Goal: Check status: Check status

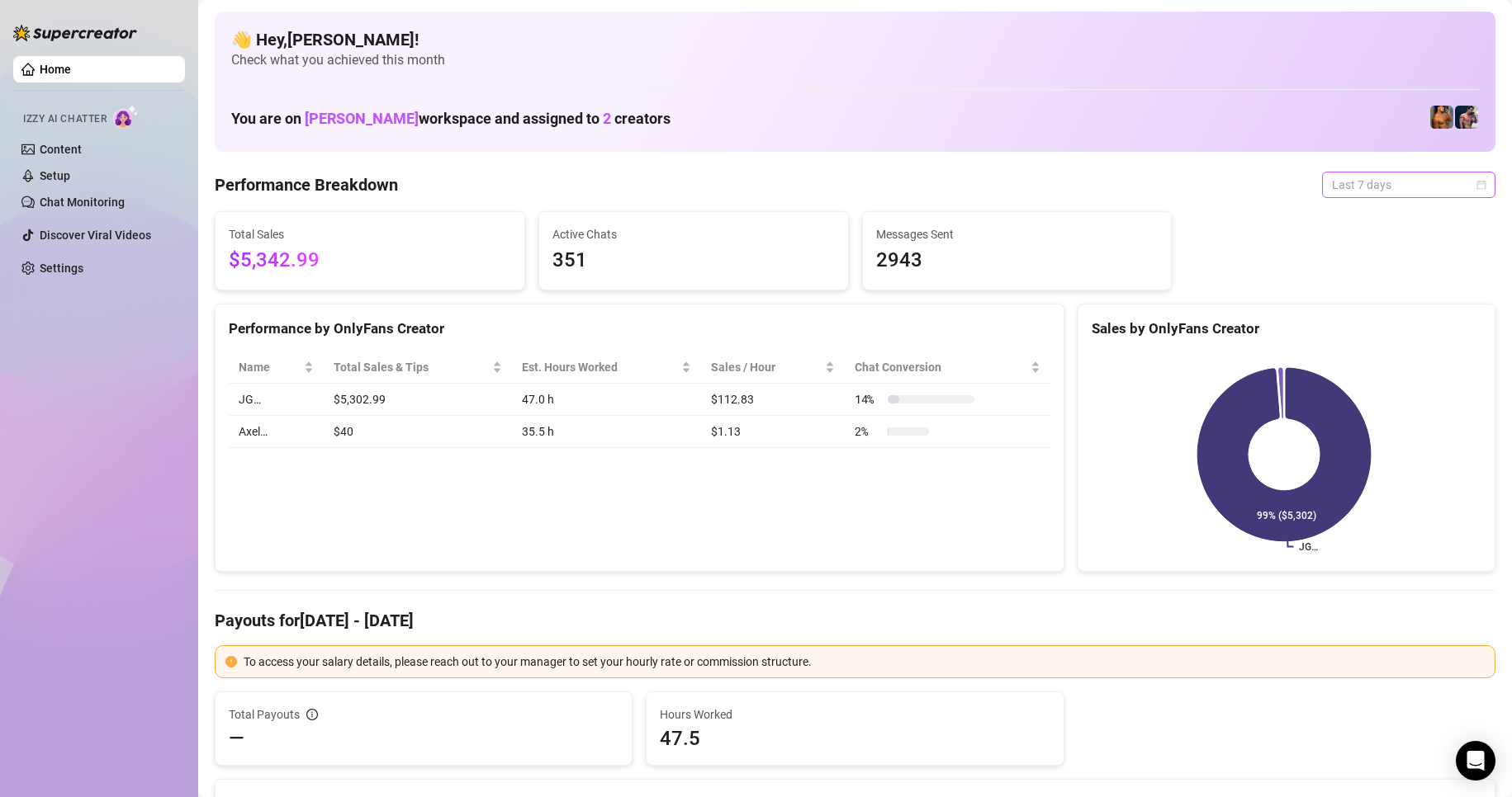
click at [1460, 179] on span "Last 7 days" at bounding box center [1408, 184] width 153 height 25
click at [1395, 326] on div "Custom date" at bounding box center [1395, 323] width 147 height 18
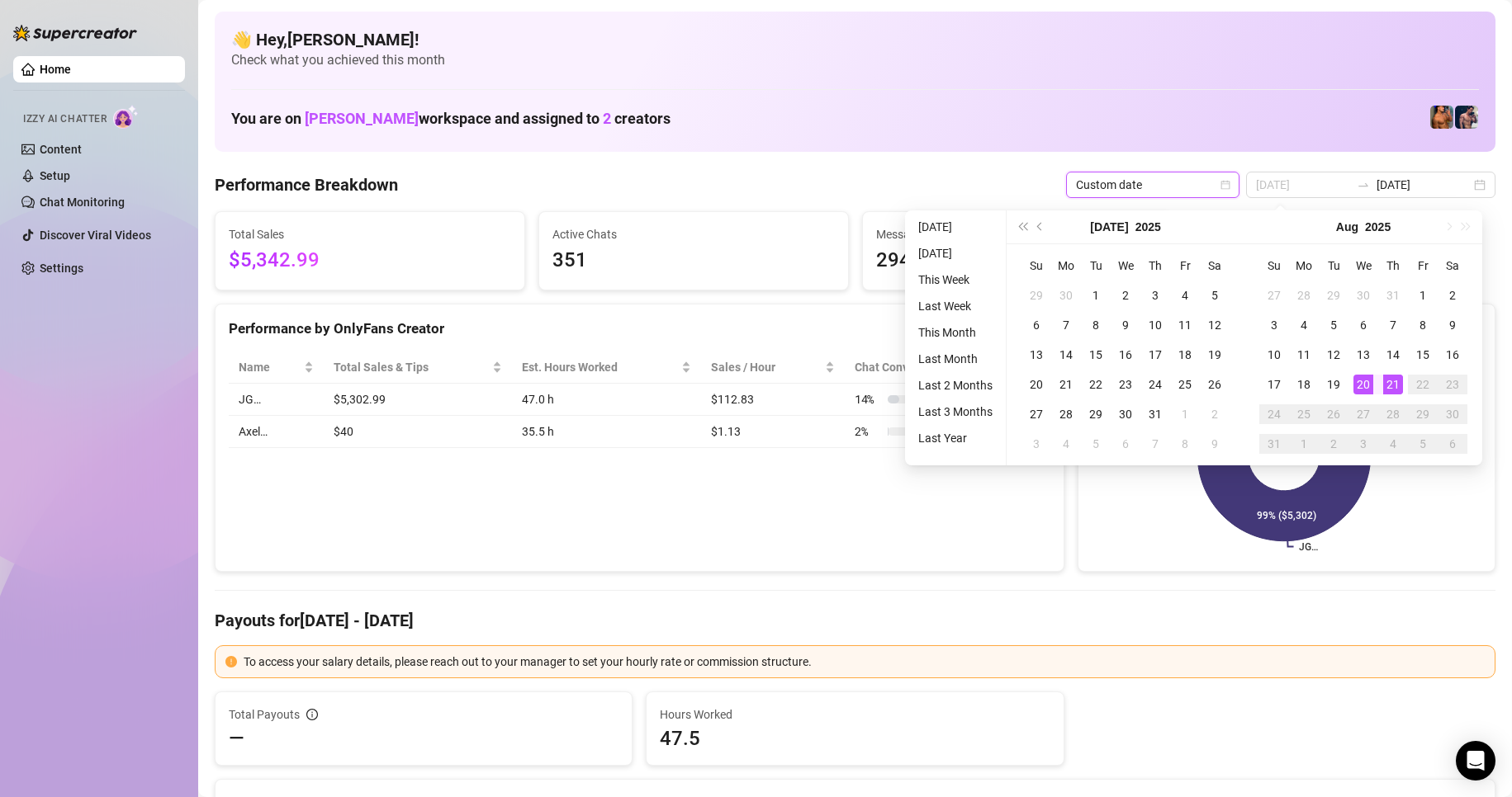
type input "[DATE]"
click at [1395, 382] on div "21" at bounding box center [1393, 384] width 19 height 19
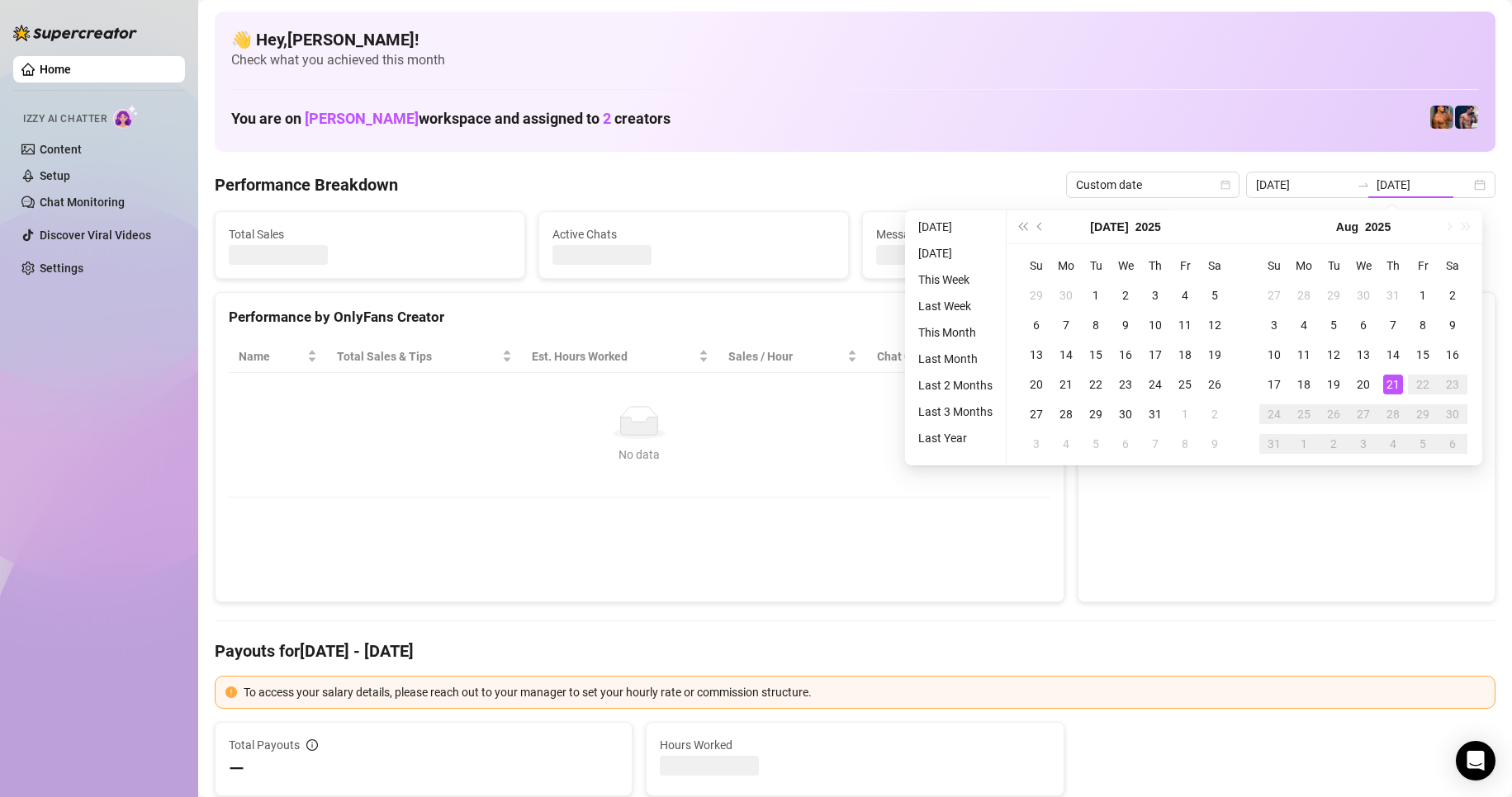
type input "[DATE]"
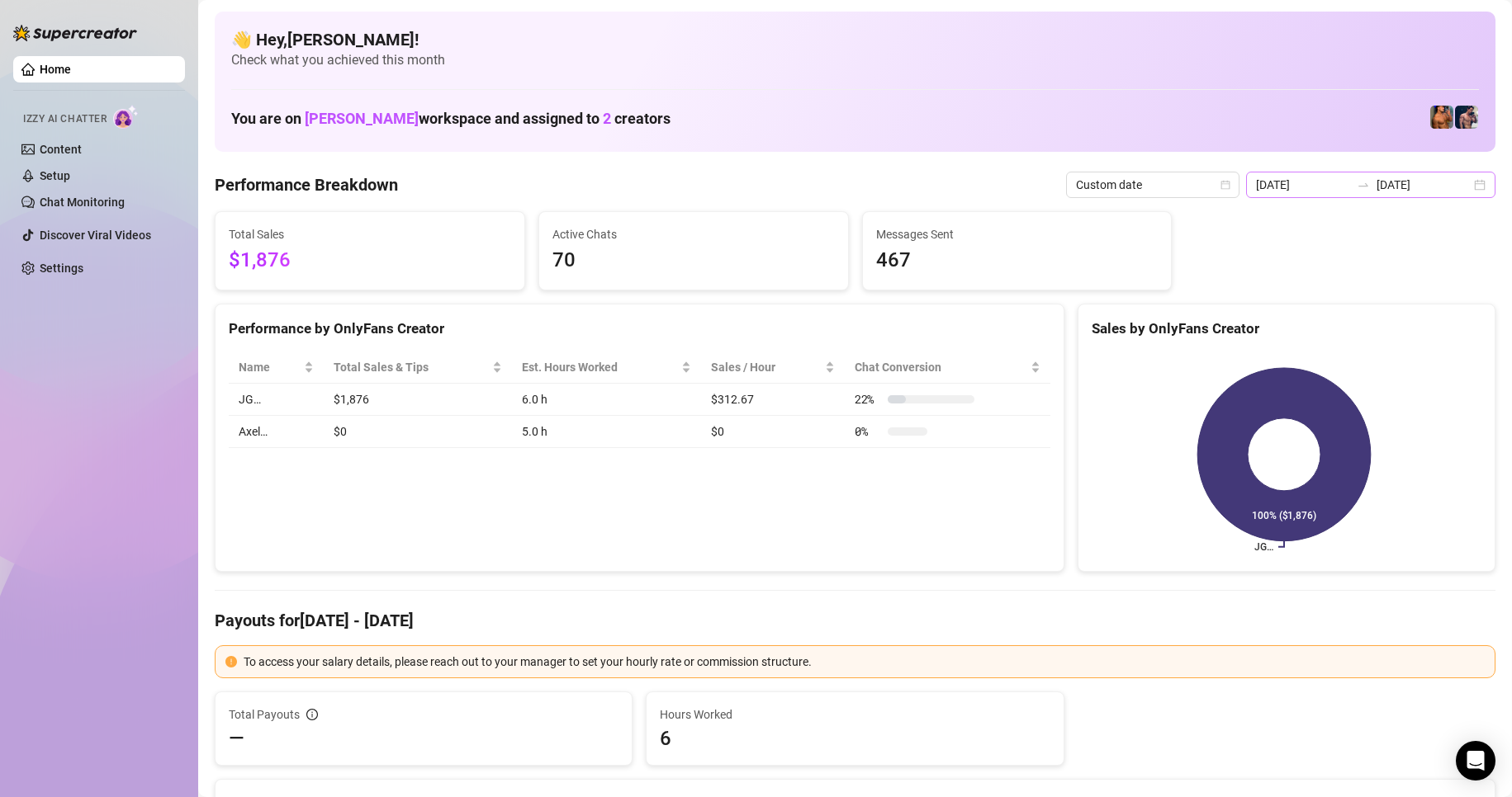
click at [1471, 179] on div "[DATE] [DATE]" at bounding box center [1371, 184] width 250 height 26
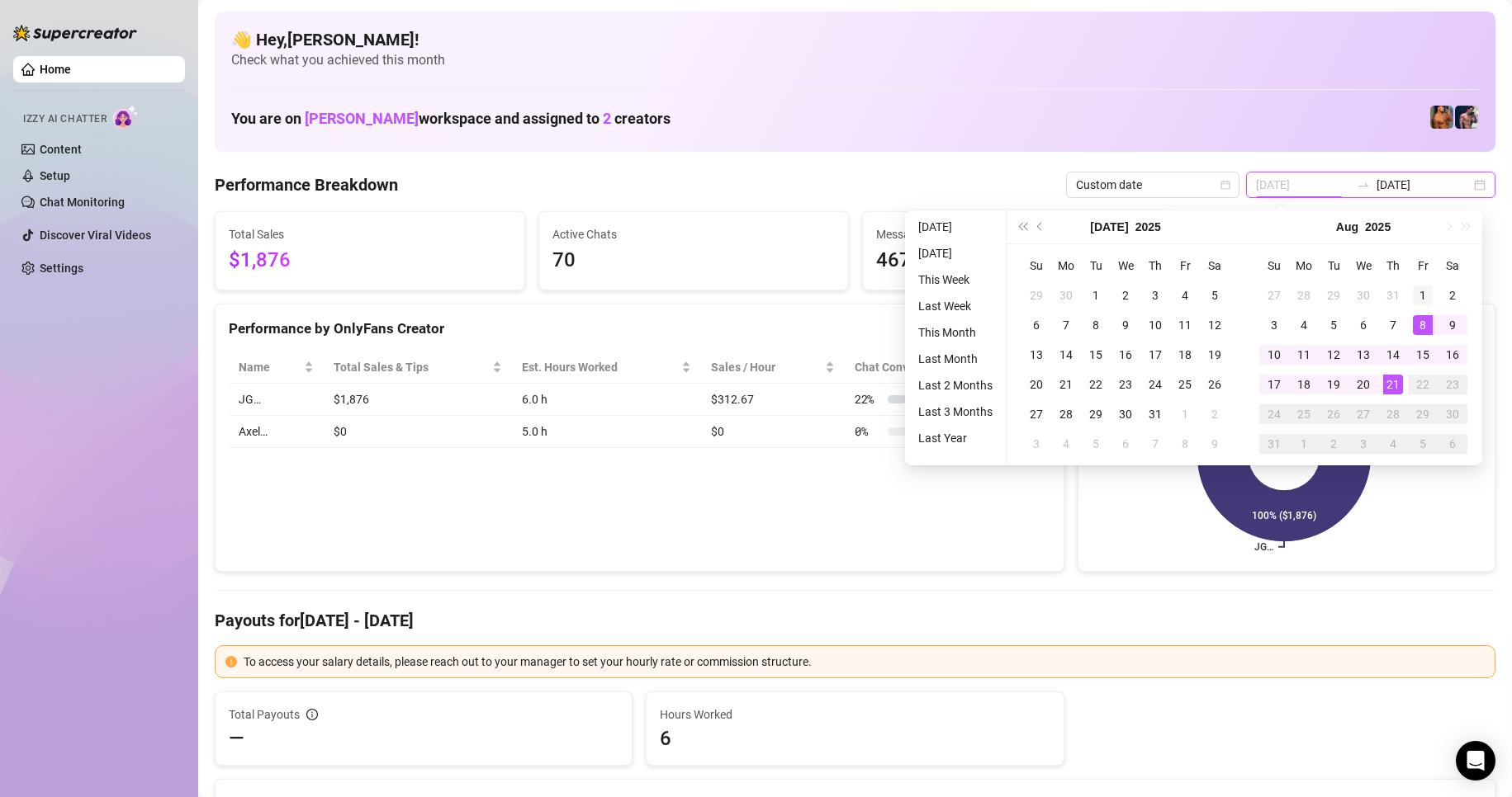
type input "[DATE]"
drag, startPoint x: 1420, startPoint y: 286, endPoint x: 1415, endPoint y: 363, distance: 77.2
click at [1420, 286] on div "1" at bounding box center [1422, 295] width 19 height 19
type input "[DATE]"
click at [1400, 388] on div "21" at bounding box center [1393, 384] width 19 height 19
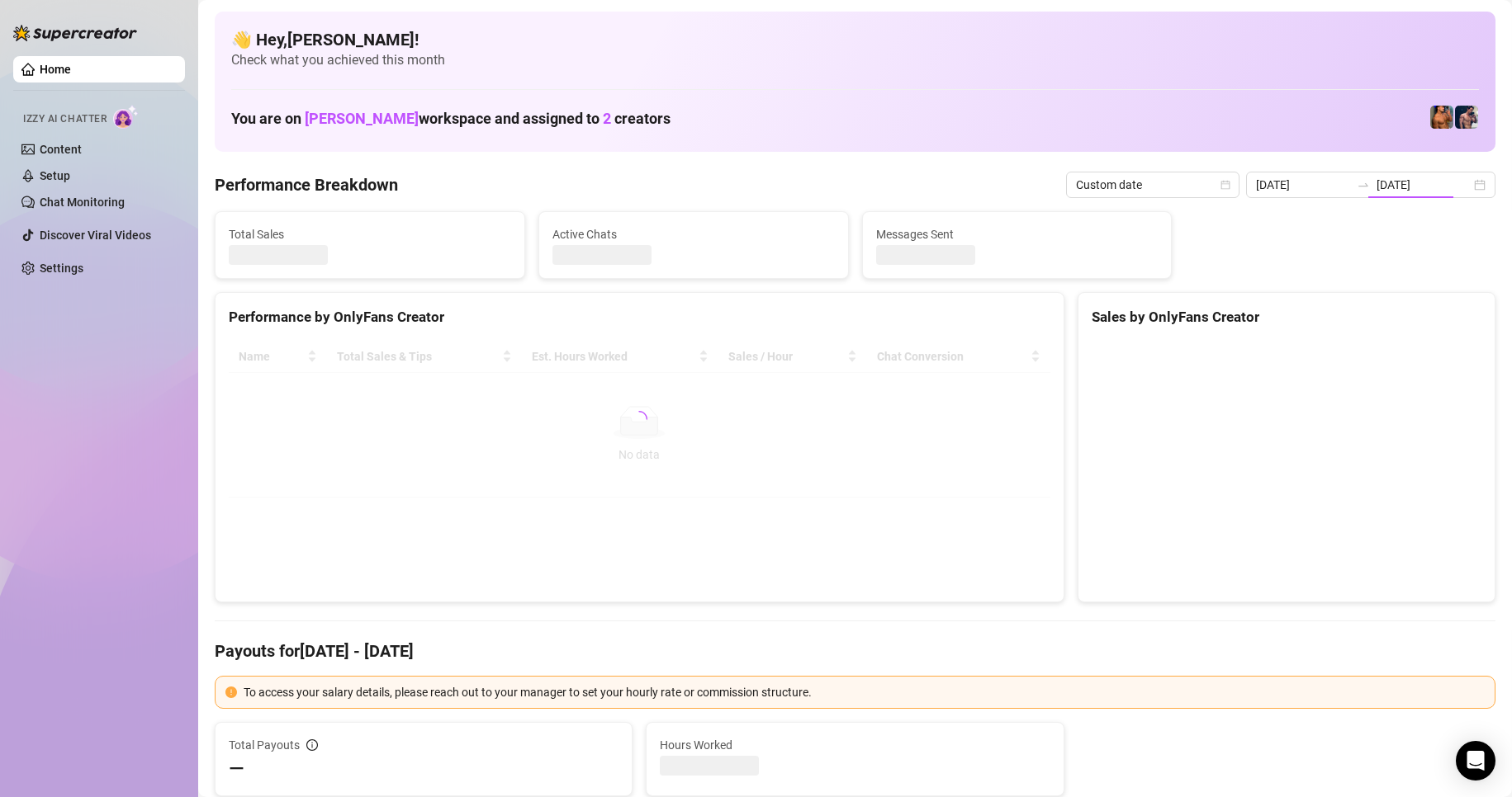
type input "[DATE]"
